Goal: Use online tool/utility: Utilize a website feature to perform a specific function

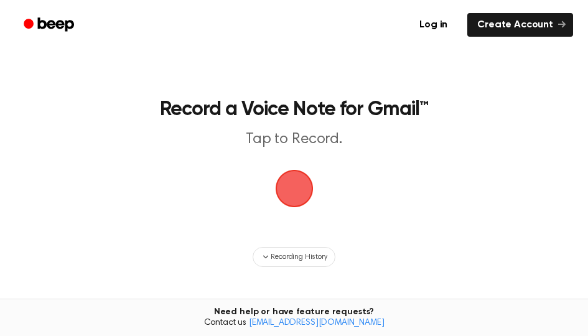
click at [294, 193] on span "button" at bounding box center [294, 188] width 35 height 35
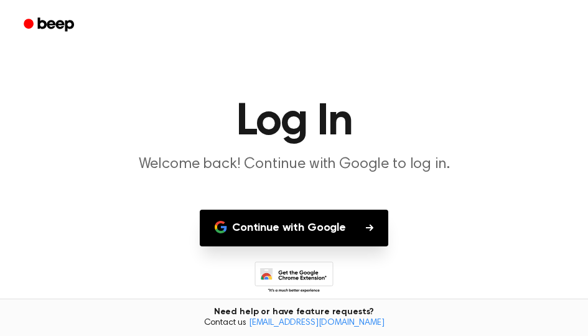
click at [322, 229] on button "Continue with Google" at bounding box center [294, 228] width 188 height 37
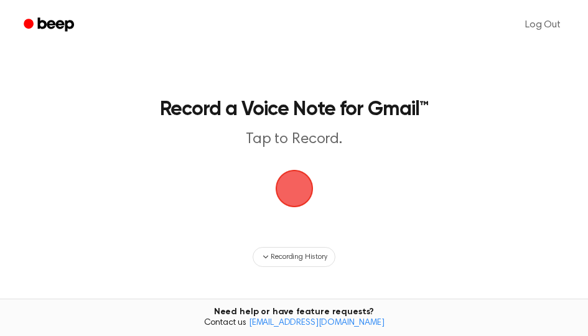
click at [299, 192] on span "button" at bounding box center [294, 188] width 35 height 35
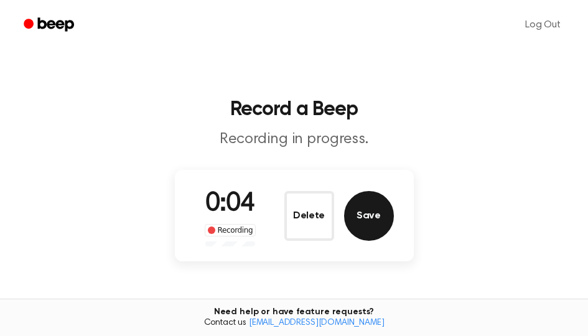
click at [354, 223] on button "Save" at bounding box center [369, 216] width 50 height 50
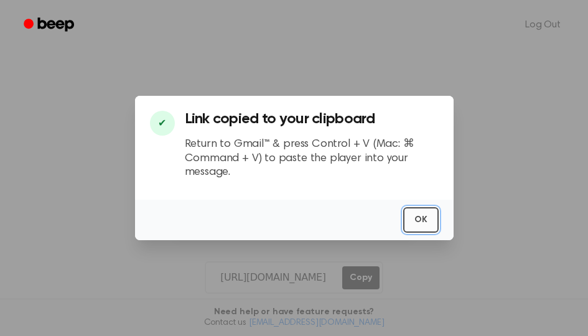
click at [424, 213] on button "OK" at bounding box center [420, 220] width 35 height 26
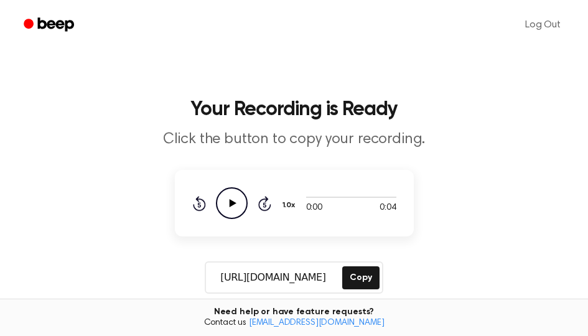
click at [220, 200] on icon "Play Audio" at bounding box center [232, 203] width 32 height 32
click at [360, 279] on button "Copy" at bounding box center [360, 277] width 37 height 23
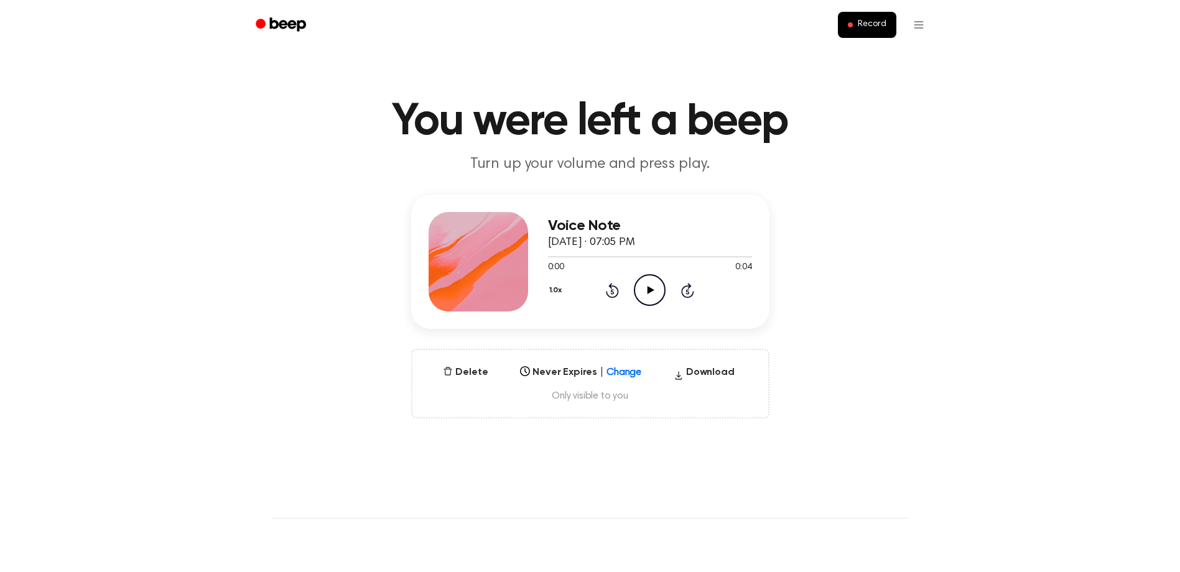
click at [653, 284] on icon "Play Audio" at bounding box center [650, 290] width 32 height 32
click at [636, 279] on icon "Play Audio" at bounding box center [650, 290] width 32 height 32
